Goal: Task Accomplishment & Management: Use online tool/utility

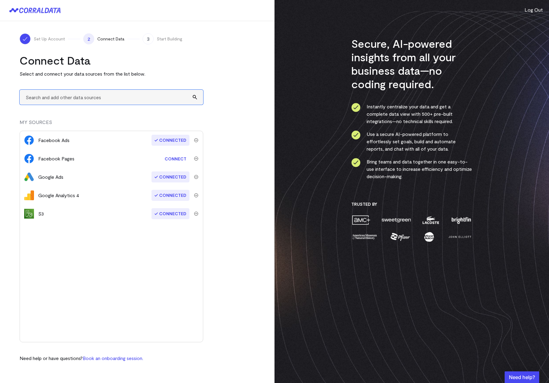
click at [105, 97] on input "text" at bounding box center [112, 97] width 184 height 15
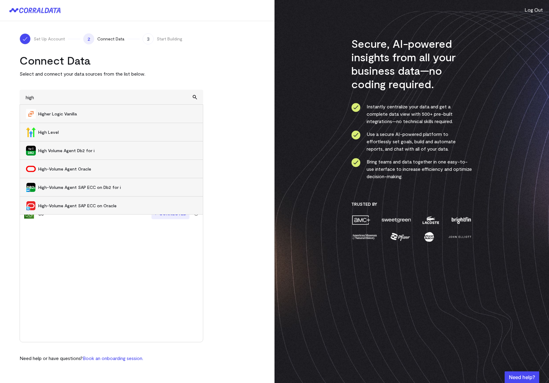
click at [54, 132] on span "High Level" at bounding box center [117, 132] width 159 height 6
type input "High Level"
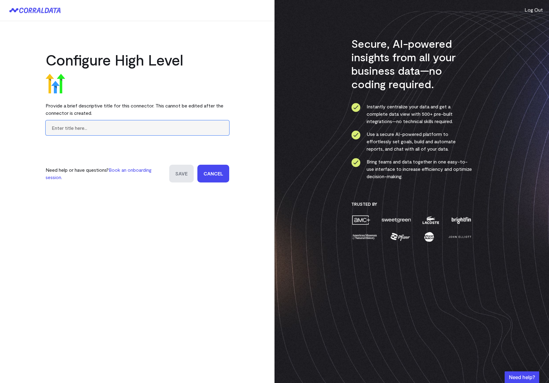
click at [97, 128] on input "text" at bounding box center [138, 127] width 184 height 15
type input "GHL_dermxa"
type input "leadAR"
click at [189, 171] on input "Save" at bounding box center [181, 174] width 24 height 18
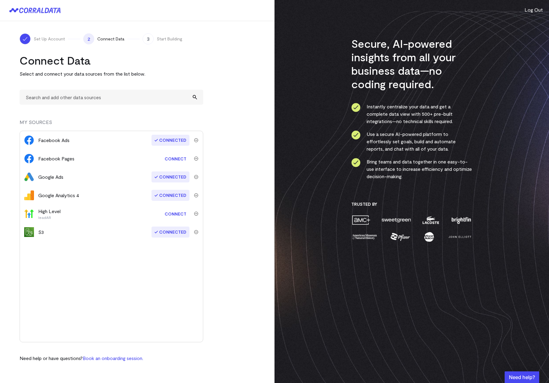
click at [170, 214] on link "Connect" at bounding box center [176, 213] width 28 height 11
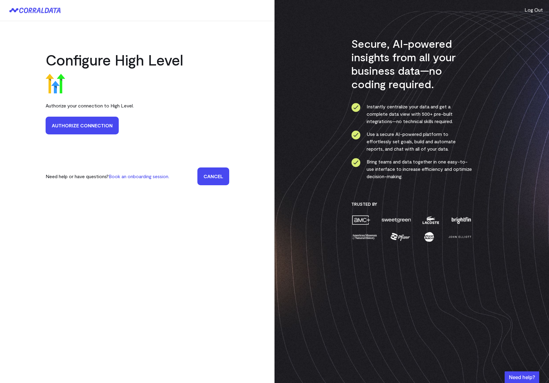
click at [90, 128] on link "Authorize Connection" at bounding box center [82, 126] width 73 height 18
click at [178, 179] on input "Save" at bounding box center [181, 176] width 24 height 18
